Goal: Task Accomplishment & Management: Use online tool/utility

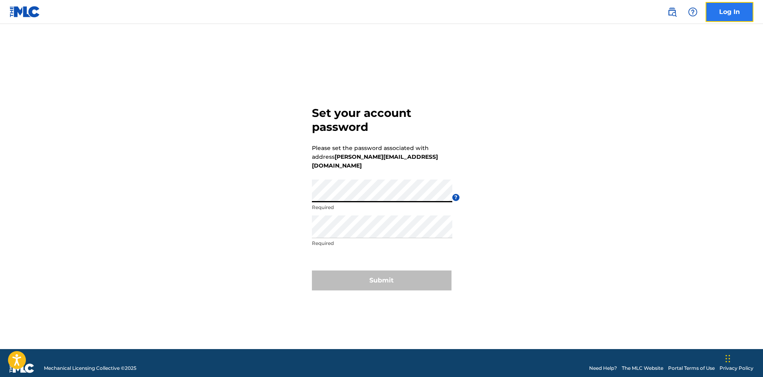
click at [728, 11] on link "Log In" at bounding box center [730, 12] width 48 height 20
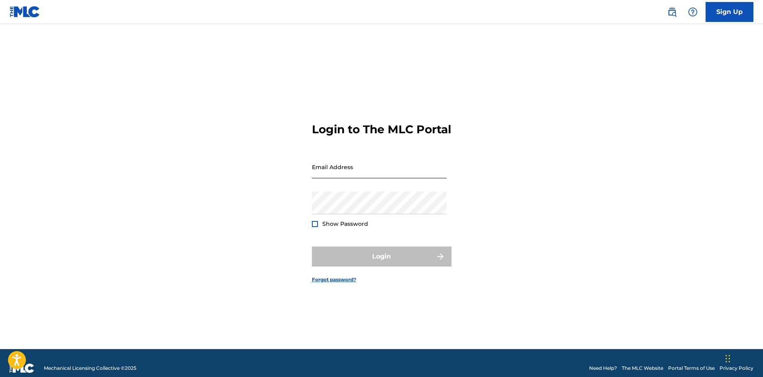
click at [384, 178] on input "Email Address" at bounding box center [379, 167] width 135 height 23
type input "[PERSON_NAME][EMAIL_ADDRESS][DOMAIN_NAME]"
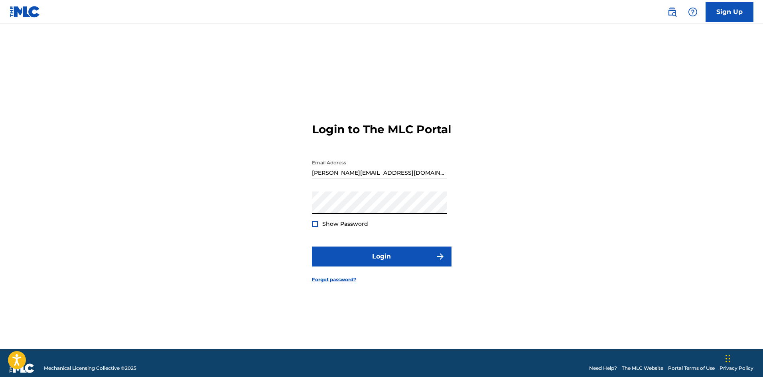
click at [312, 246] on button "Login" at bounding box center [382, 256] width 140 height 20
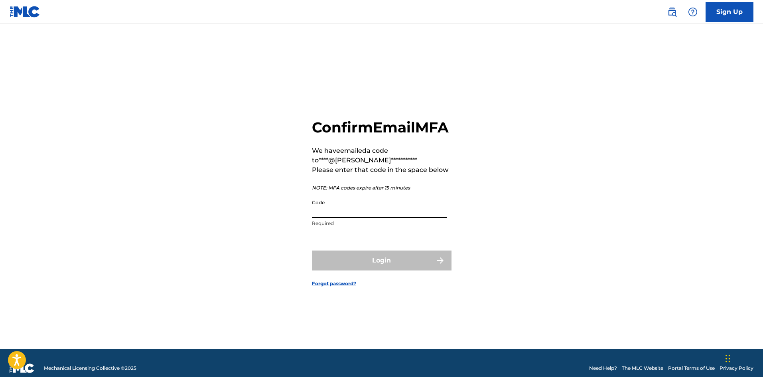
click at [357, 218] on input "Code" at bounding box center [379, 206] width 135 height 23
paste input "225307"
click at [312, 218] on input "225307" at bounding box center [379, 206] width 135 height 23
type input "225307"
click at [312, 250] on button "Login" at bounding box center [382, 260] width 140 height 20
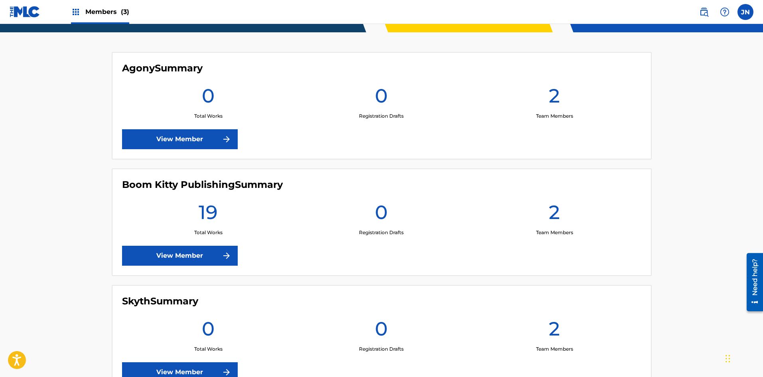
scroll to position [264, 0]
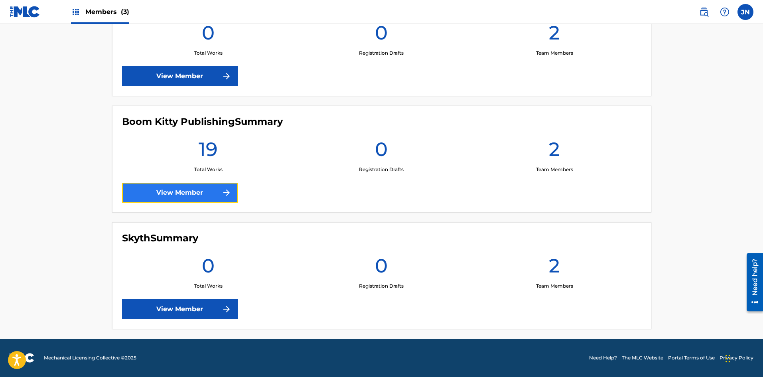
click at [197, 196] on link "View Member" at bounding box center [180, 193] width 116 height 20
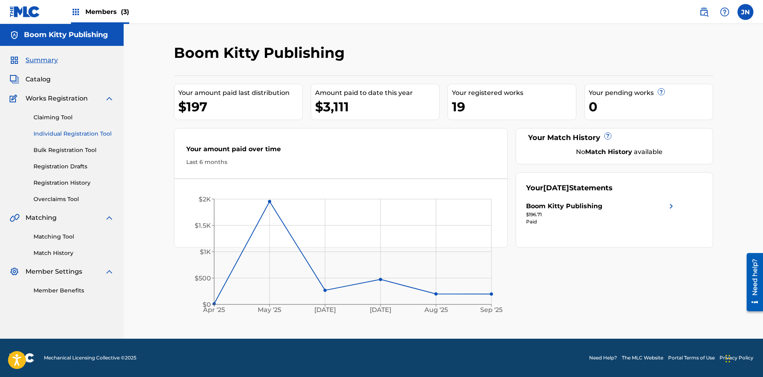
click at [68, 135] on link "Individual Registration Tool" at bounding box center [74, 134] width 81 height 8
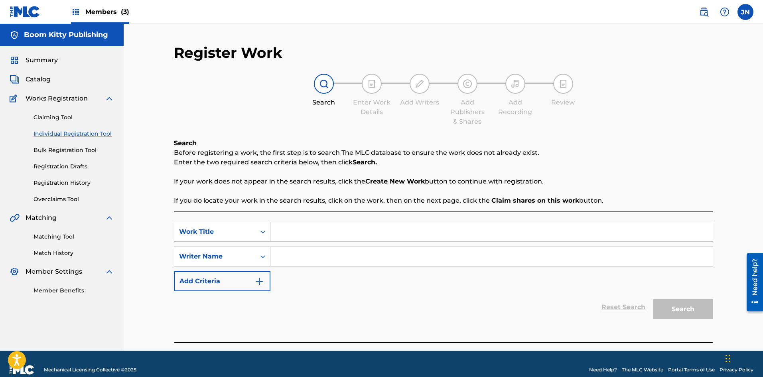
click at [254, 237] on div "Work Title" at bounding box center [214, 231] width 81 height 15
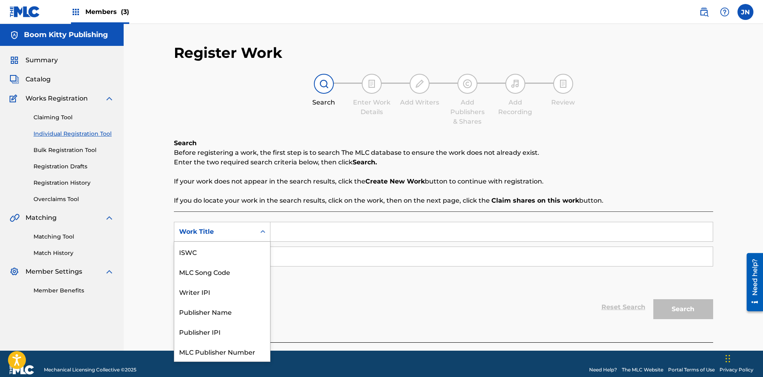
scroll to position [20, 0]
click at [293, 234] on input "Search Form" at bounding box center [491, 231] width 442 height 19
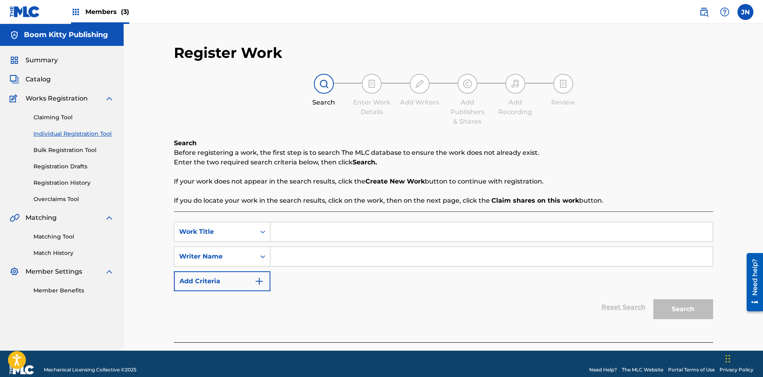
click at [315, 272] on div "SearchWithCriteria66e25ac5-d8bc-4109-8173-44231d5ca5c0 Work Title SearchWithCri…" at bounding box center [443, 256] width 539 height 69
